Goal: Task Accomplishment & Management: Complete application form

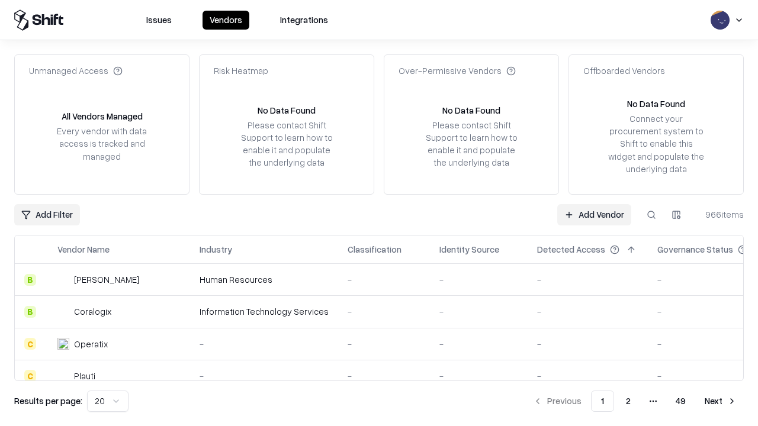
click at [594, 214] on link "Add Vendor" at bounding box center [594, 214] width 74 height 21
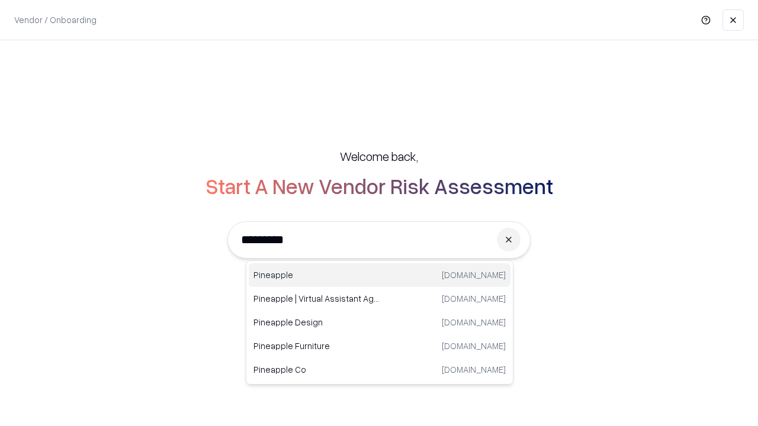
click at [379, 275] on div "Pineapple [DOMAIN_NAME]" at bounding box center [380, 275] width 262 height 24
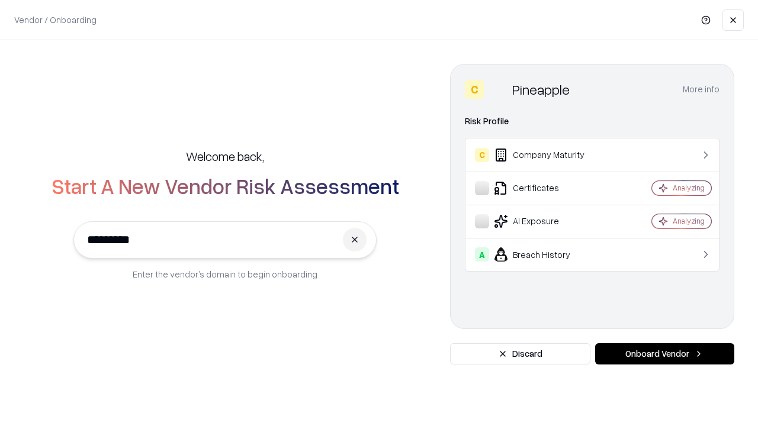
type input "*********"
click at [664, 354] on button "Onboard Vendor" at bounding box center [664, 353] width 139 height 21
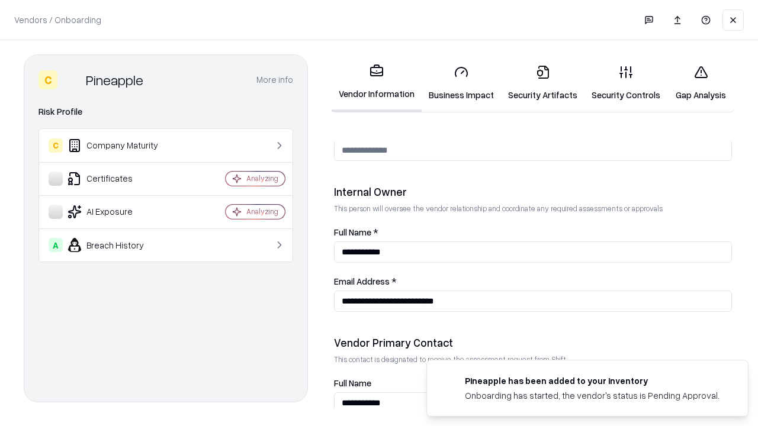
scroll to position [613, 0]
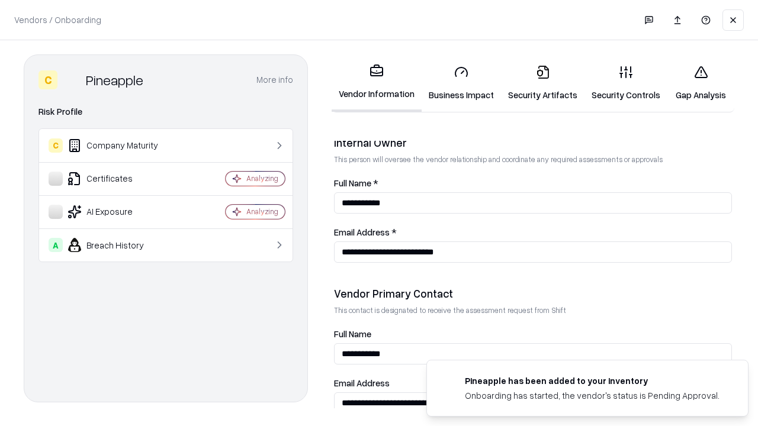
click at [461, 83] on link "Business Impact" at bounding box center [460, 83] width 79 height 55
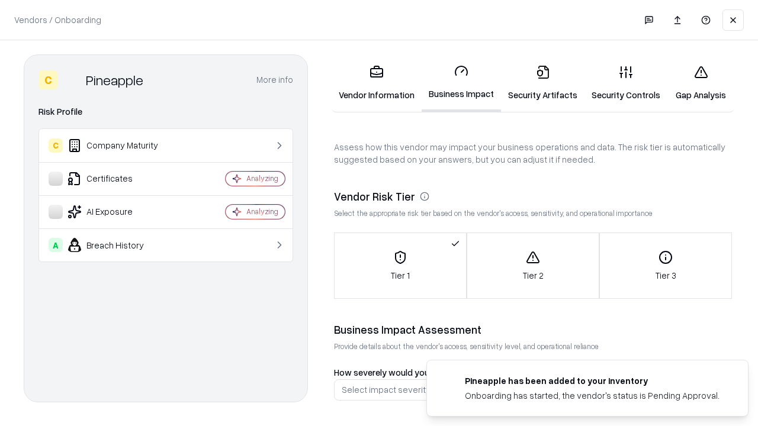
click at [542, 83] on link "Security Artifacts" at bounding box center [542, 83] width 83 height 55
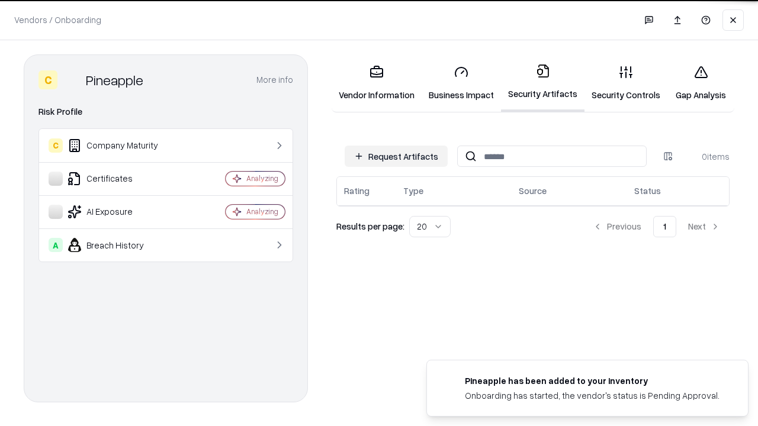
click at [396, 156] on button "Request Artifacts" at bounding box center [395, 156] width 103 height 21
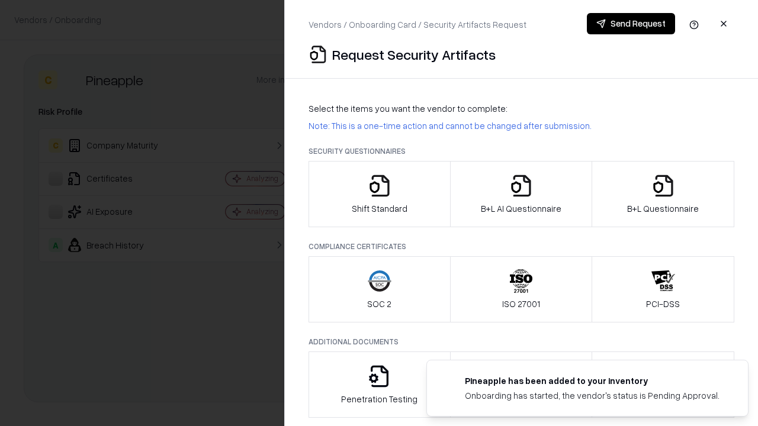
click at [379, 194] on icon "button" at bounding box center [380, 186] width 24 height 24
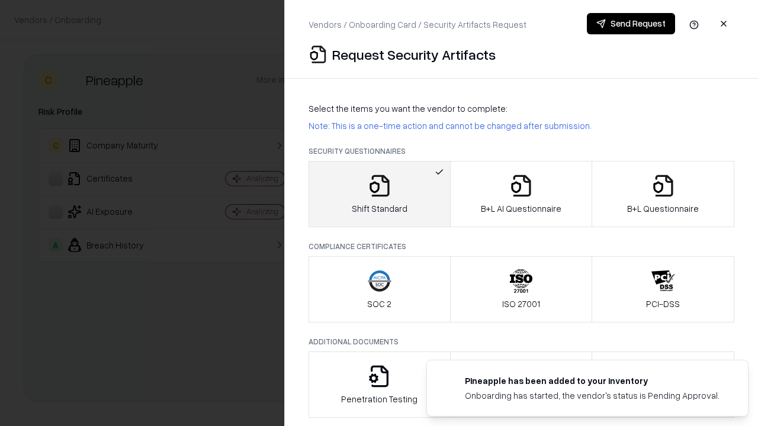
click at [630, 24] on button "Send Request" at bounding box center [631, 23] width 88 height 21
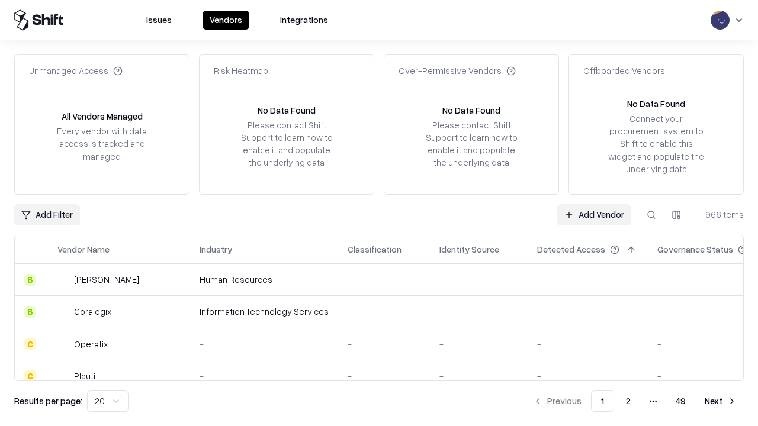
click at [651, 214] on button at bounding box center [650, 214] width 21 height 21
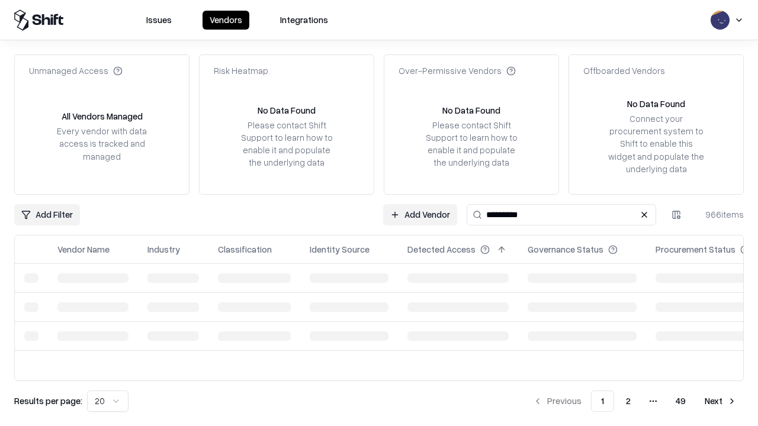
type input "*********"
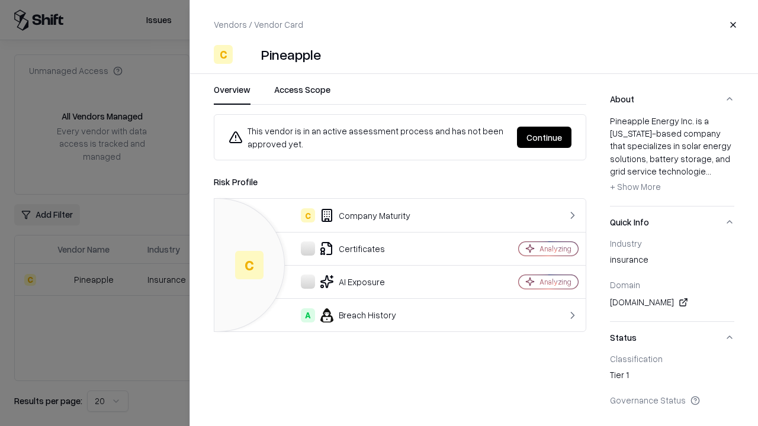
click at [544, 137] on button "Continue" at bounding box center [544, 137] width 54 height 21
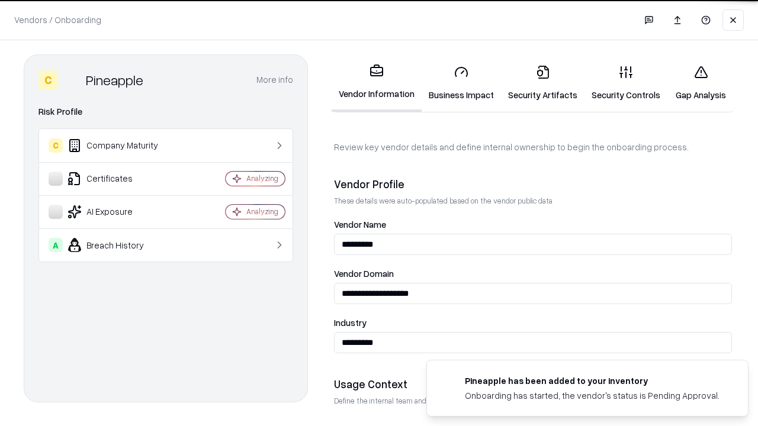
click at [542, 83] on link "Security Artifacts" at bounding box center [542, 83] width 83 height 55
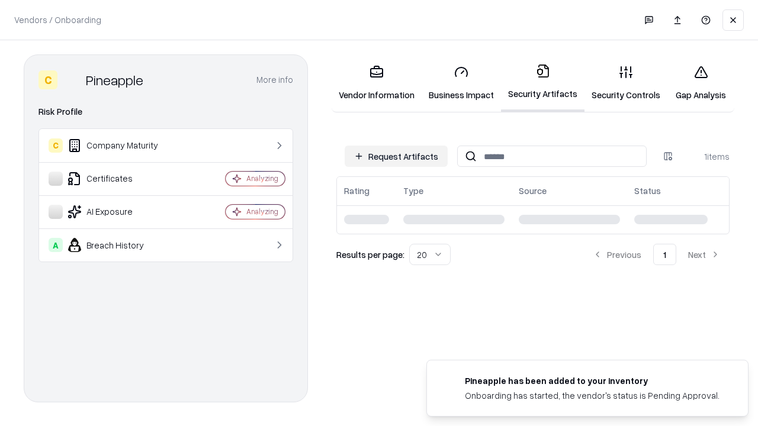
click at [700, 83] on link "Gap Analysis" at bounding box center [700, 83] width 67 height 55
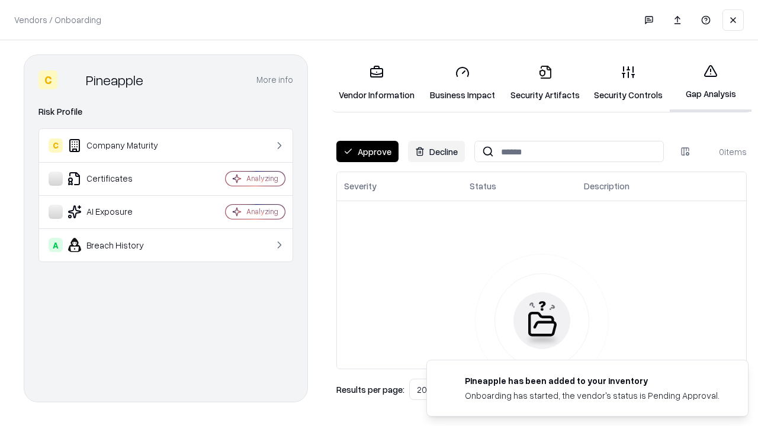
click at [367, 152] on button "Approve" at bounding box center [367, 151] width 62 height 21
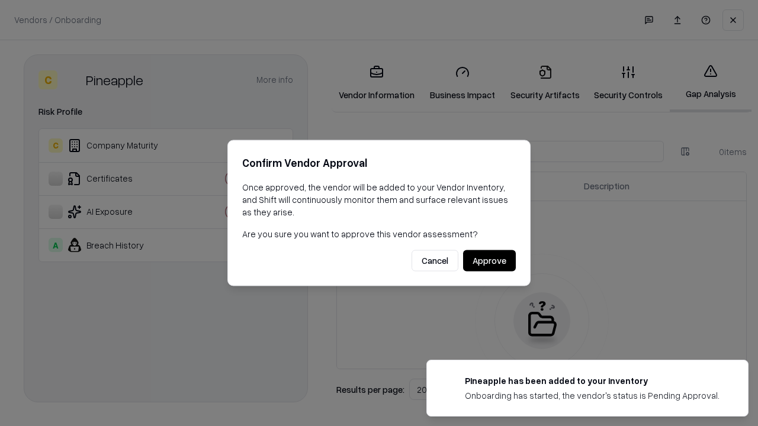
click at [489, 260] on button "Approve" at bounding box center [489, 260] width 53 height 21
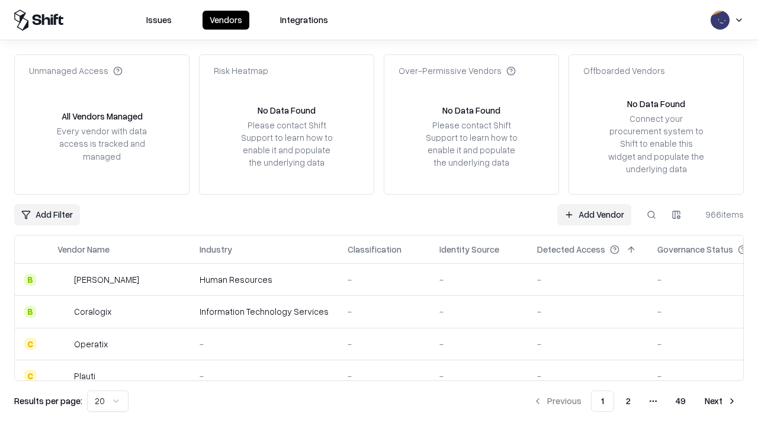
type input "*********"
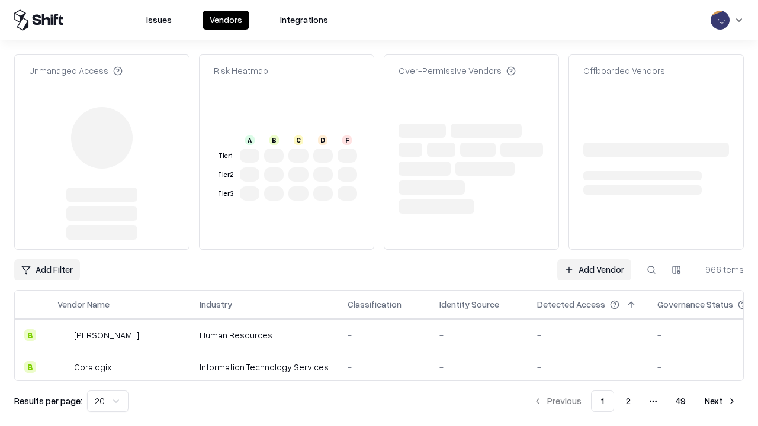
click at [594, 259] on link "Add Vendor" at bounding box center [594, 269] width 74 height 21
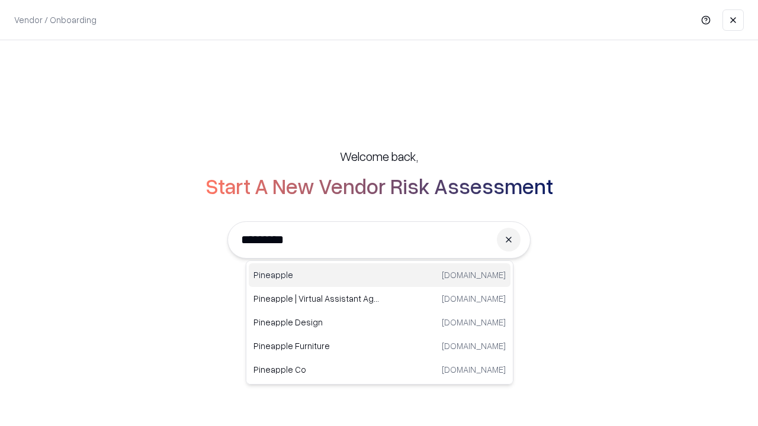
click at [379, 275] on div "Pineapple [DOMAIN_NAME]" at bounding box center [380, 275] width 262 height 24
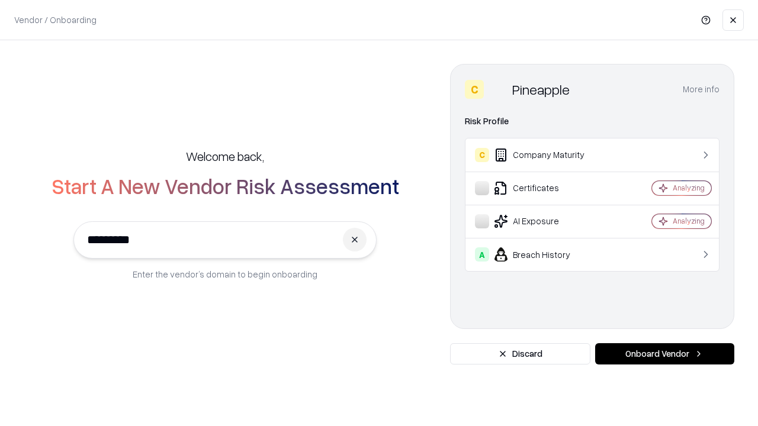
type input "*********"
click at [664, 354] on button "Onboard Vendor" at bounding box center [664, 353] width 139 height 21
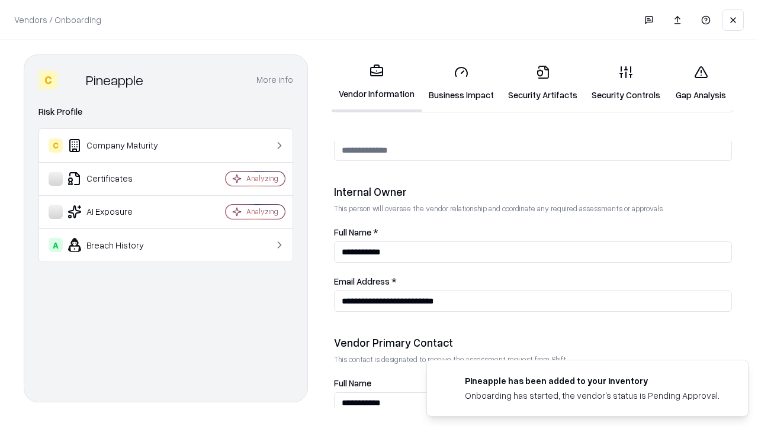
scroll to position [613, 0]
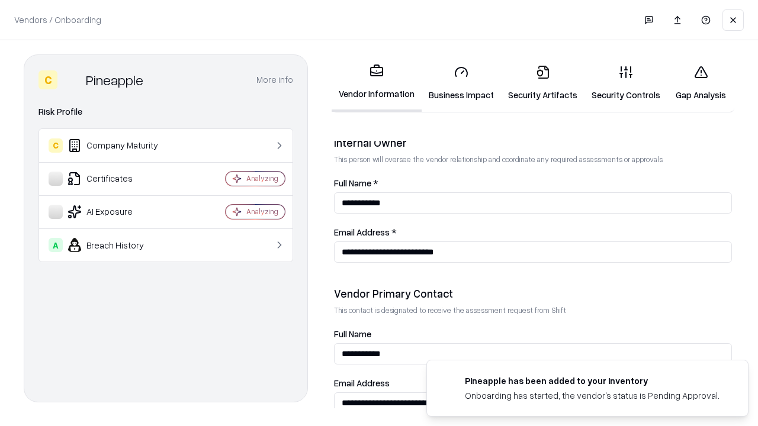
click at [700, 83] on link "Gap Analysis" at bounding box center [700, 83] width 67 height 55
